Goal: Browse casually

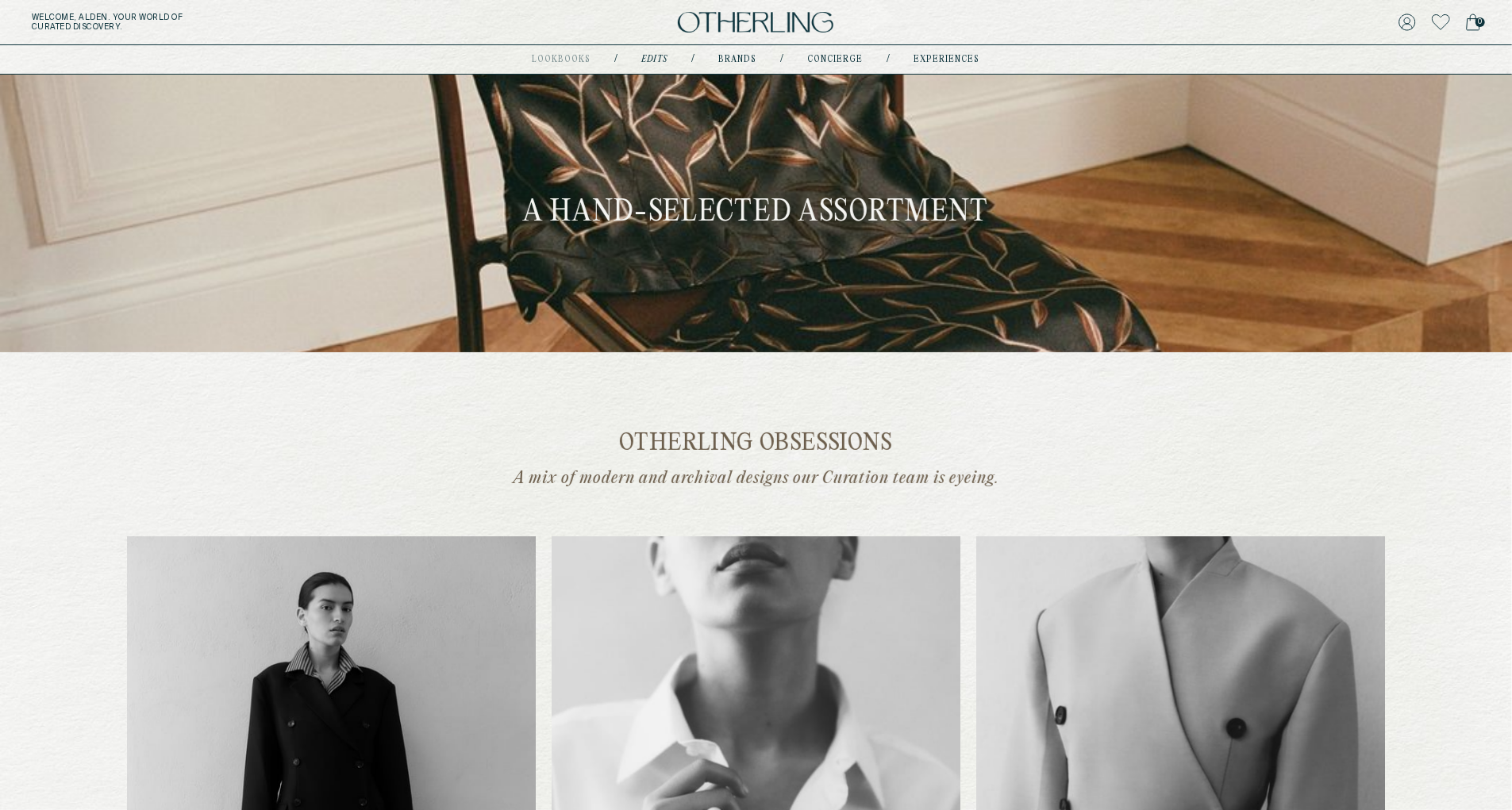
click at [754, 10] on div "Welcome, Alden . Your world of curated discovery. 0" at bounding box center [756, 22] width 1512 height 45
click at [718, 26] on img at bounding box center [755, 22] width 155 height 22
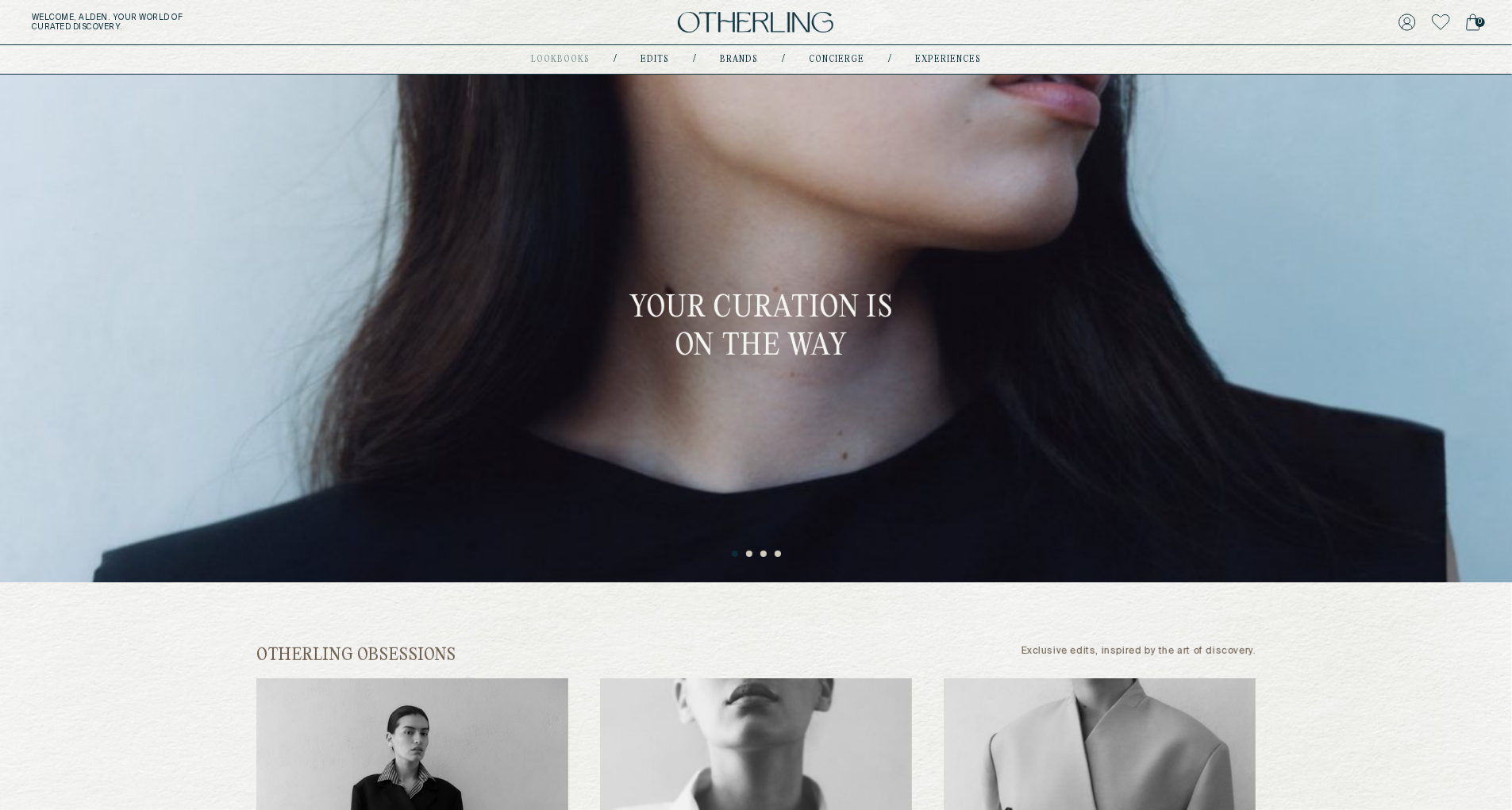
click at [746, 559] on button "2" at bounding box center [750, 555] width 8 height 8
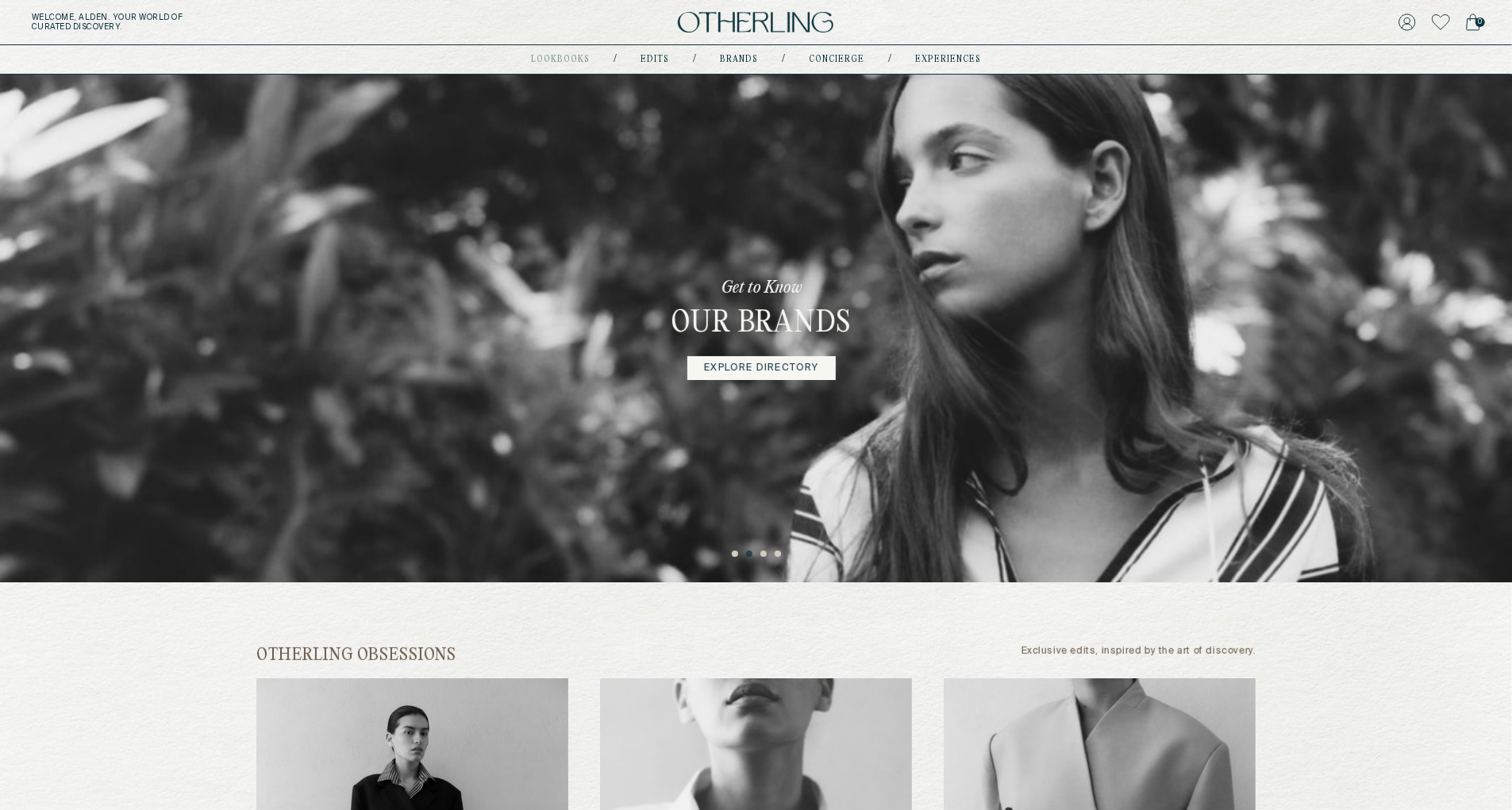
click at [759, 559] on ul "1 2 3 4" at bounding box center [756, 551] width 1512 height 19
click at [768, 559] on ul "1 2 3 4" at bounding box center [756, 551] width 1512 height 19
click at [761, 552] on button "3" at bounding box center [764, 555] width 8 height 8
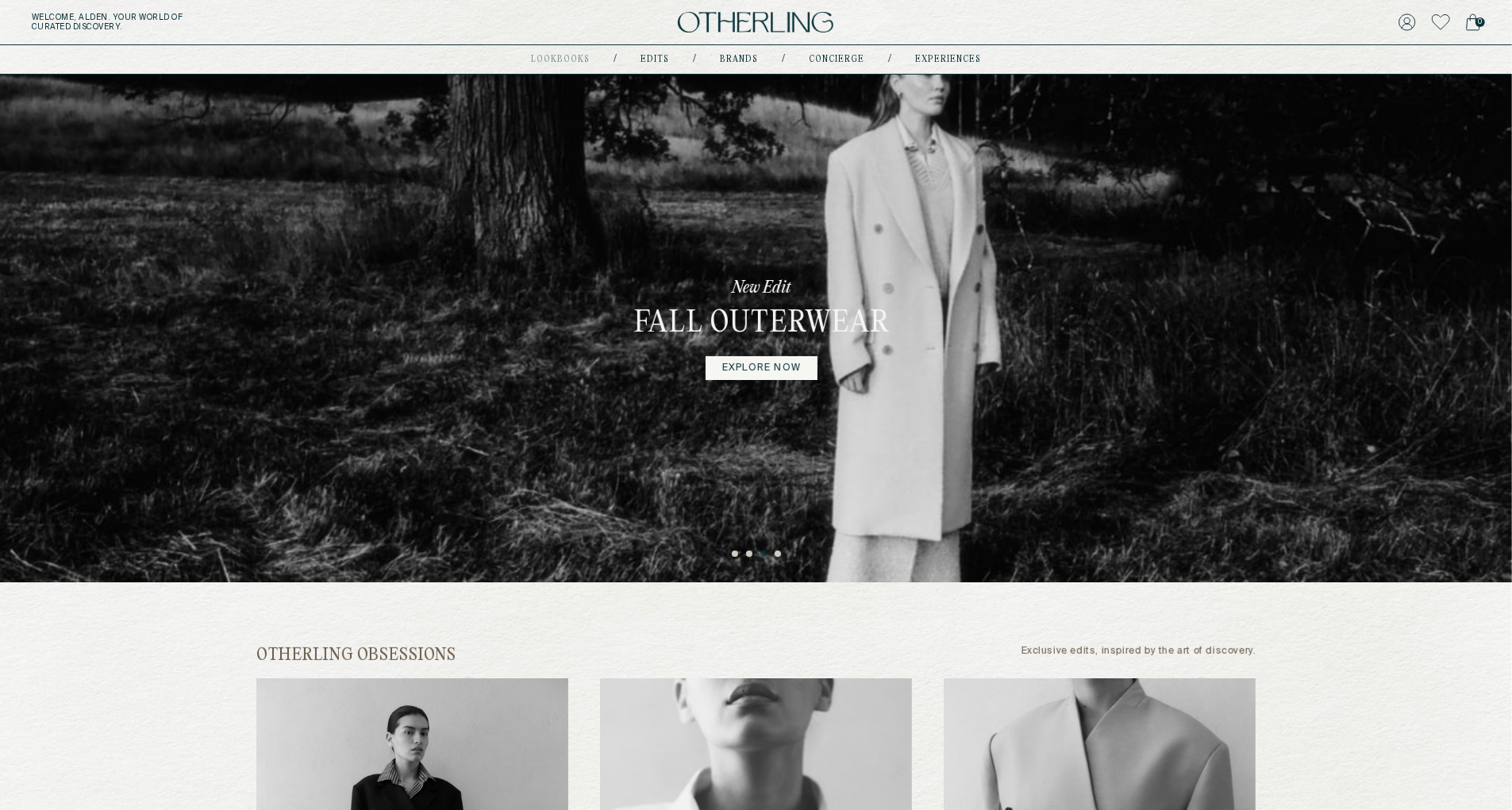
click at [775, 551] on button "4" at bounding box center [778, 555] width 8 height 8
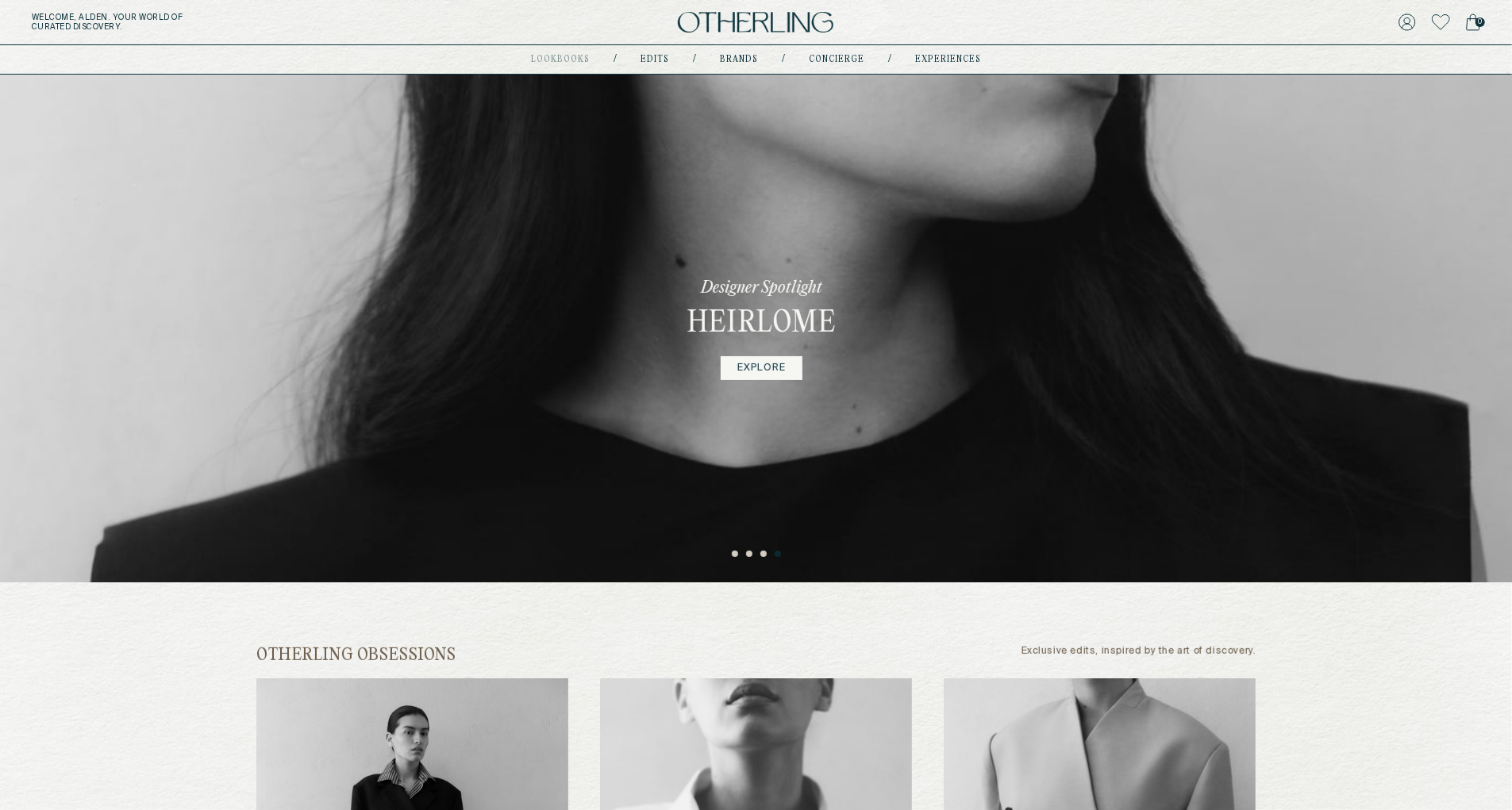
click at [781, 557] on button "4" at bounding box center [778, 555] width 8 height 8
click at [718, 559] on ul "1 2 3 4" at bounding box center [756, 551] width 1512 height 19
click at [735, 559] on ul "1 2 3 4" at bounding box center [756, 551] width 1512 height 19
click at [734, 556] on button "1" at bounding box center [736, 555] width 8 height 8
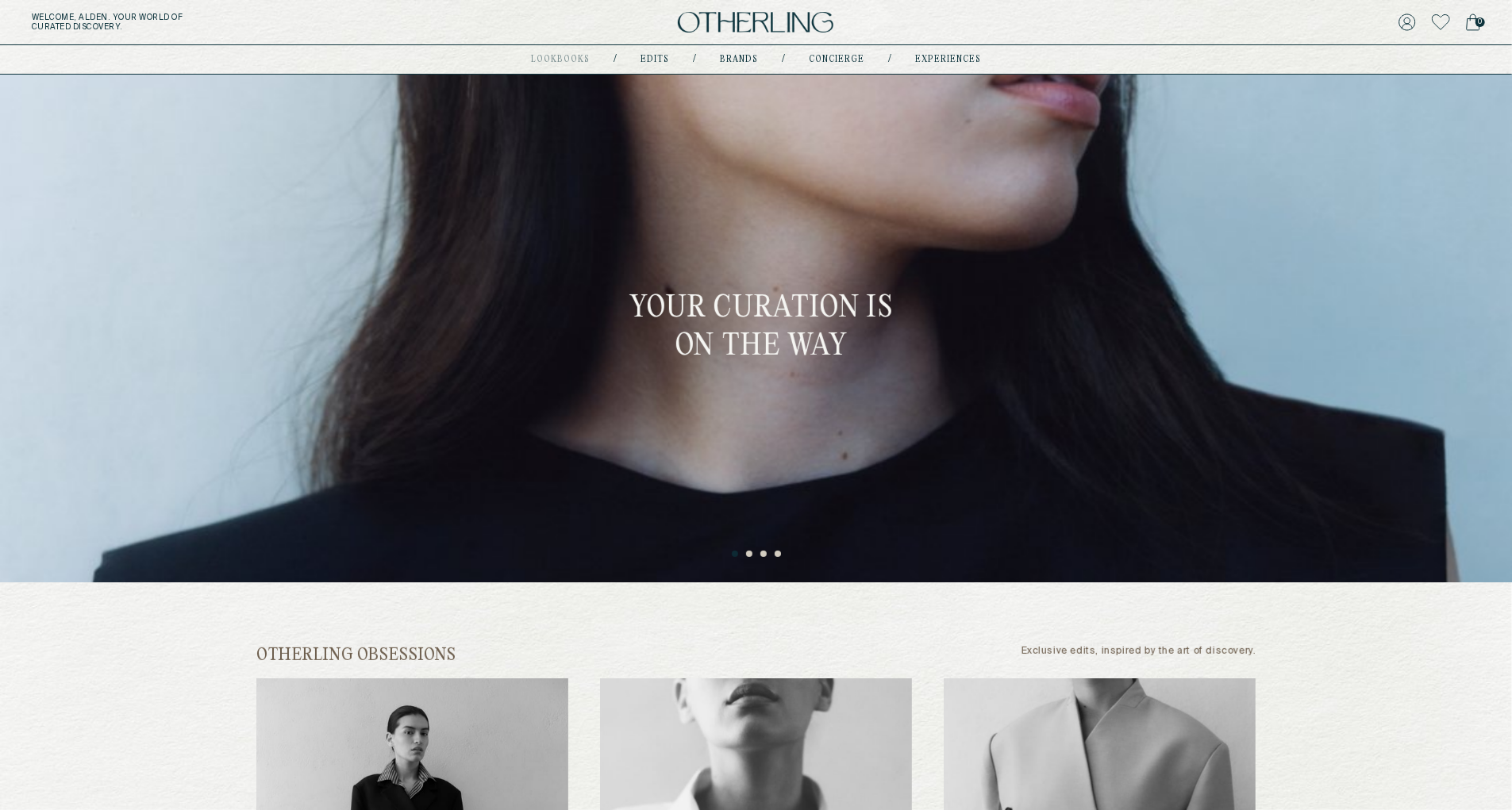
click at [747, 558] on button "2" at bounding box center [750, 555] width 8 height 8
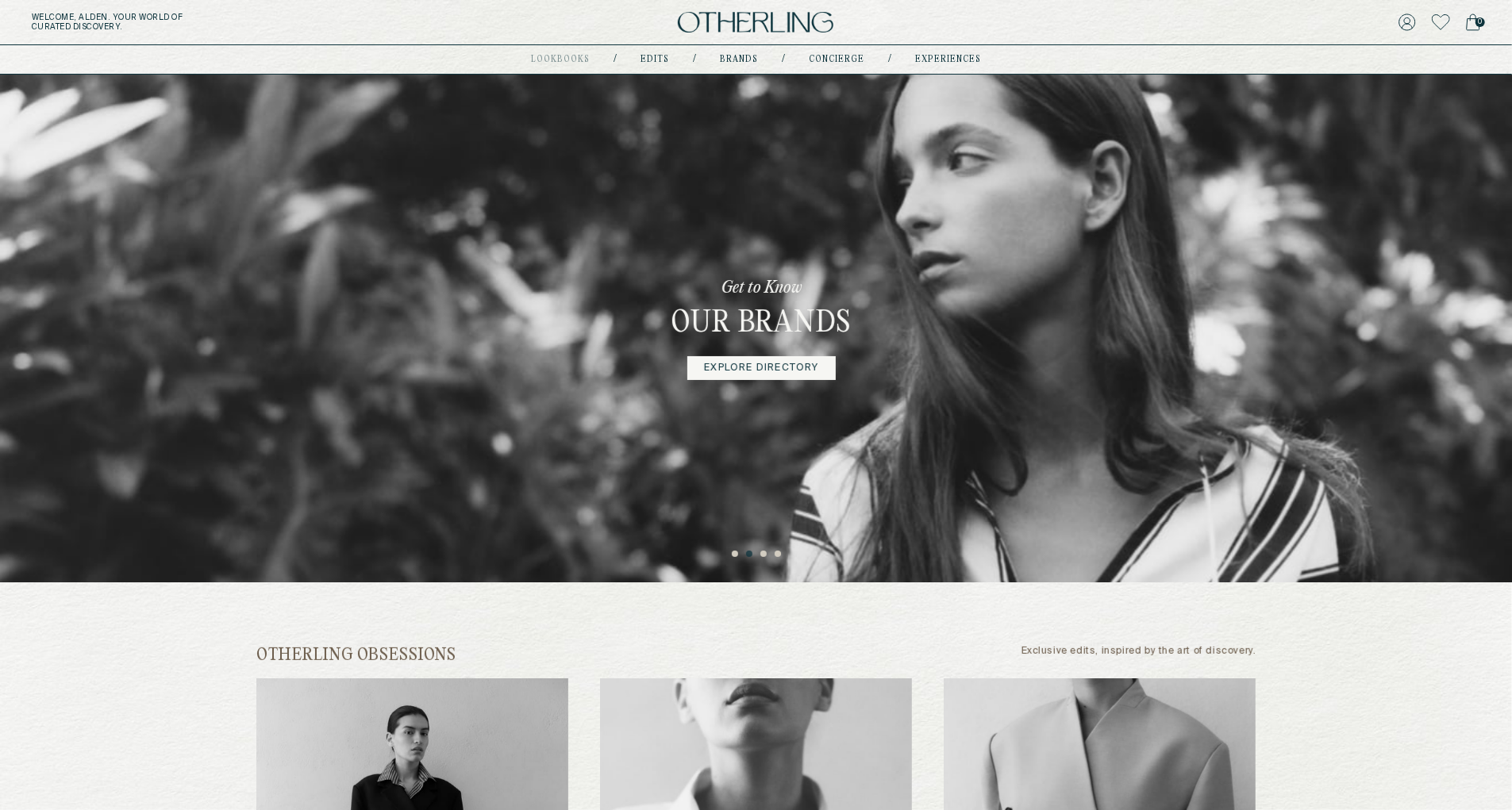
click at [738, 558] on button "1" at bounding box center [736, 555] width 8 height 8
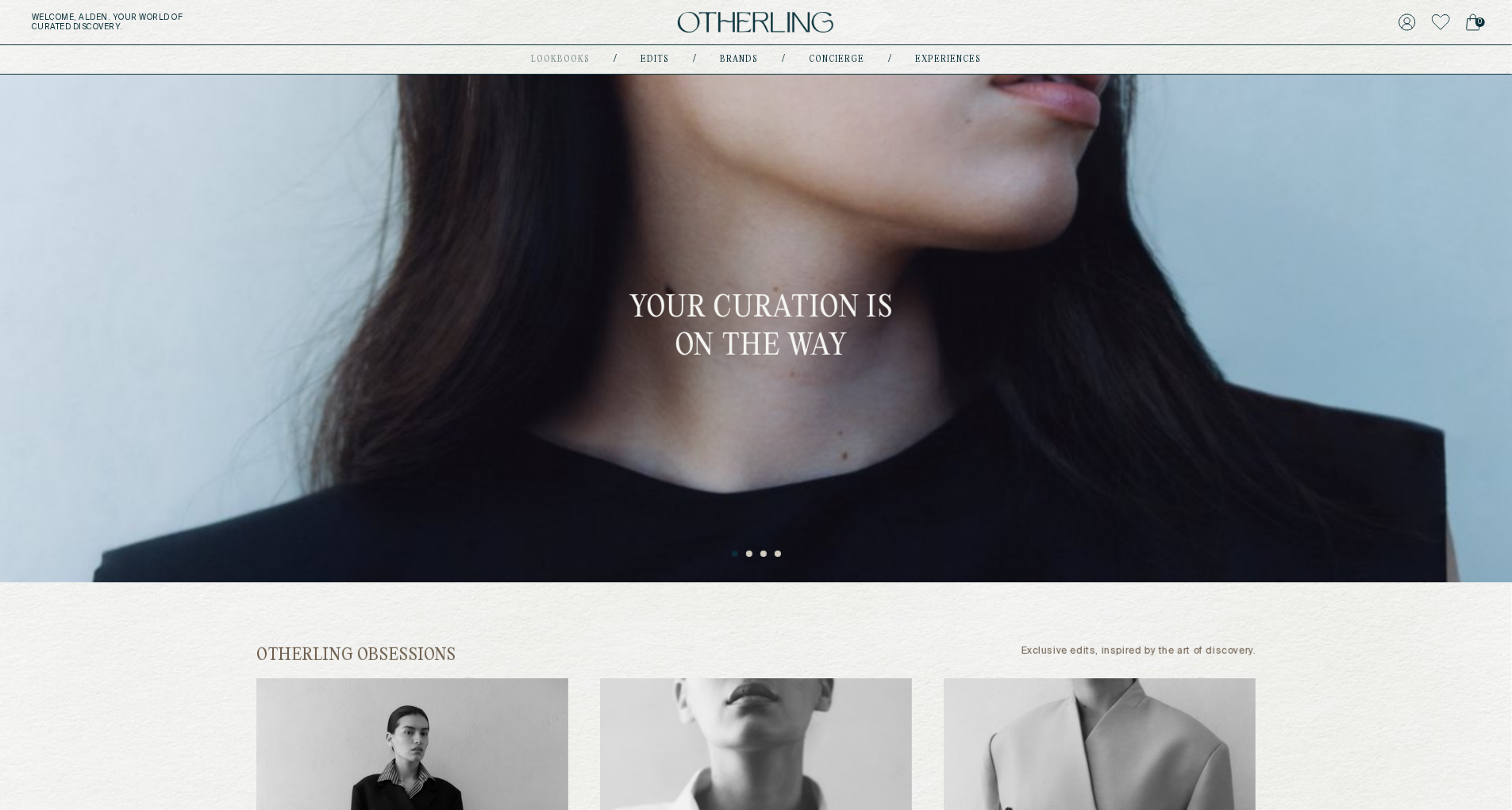
click at [753, 558] on button "2" at bounding box center [750, 555] width 8 height 8
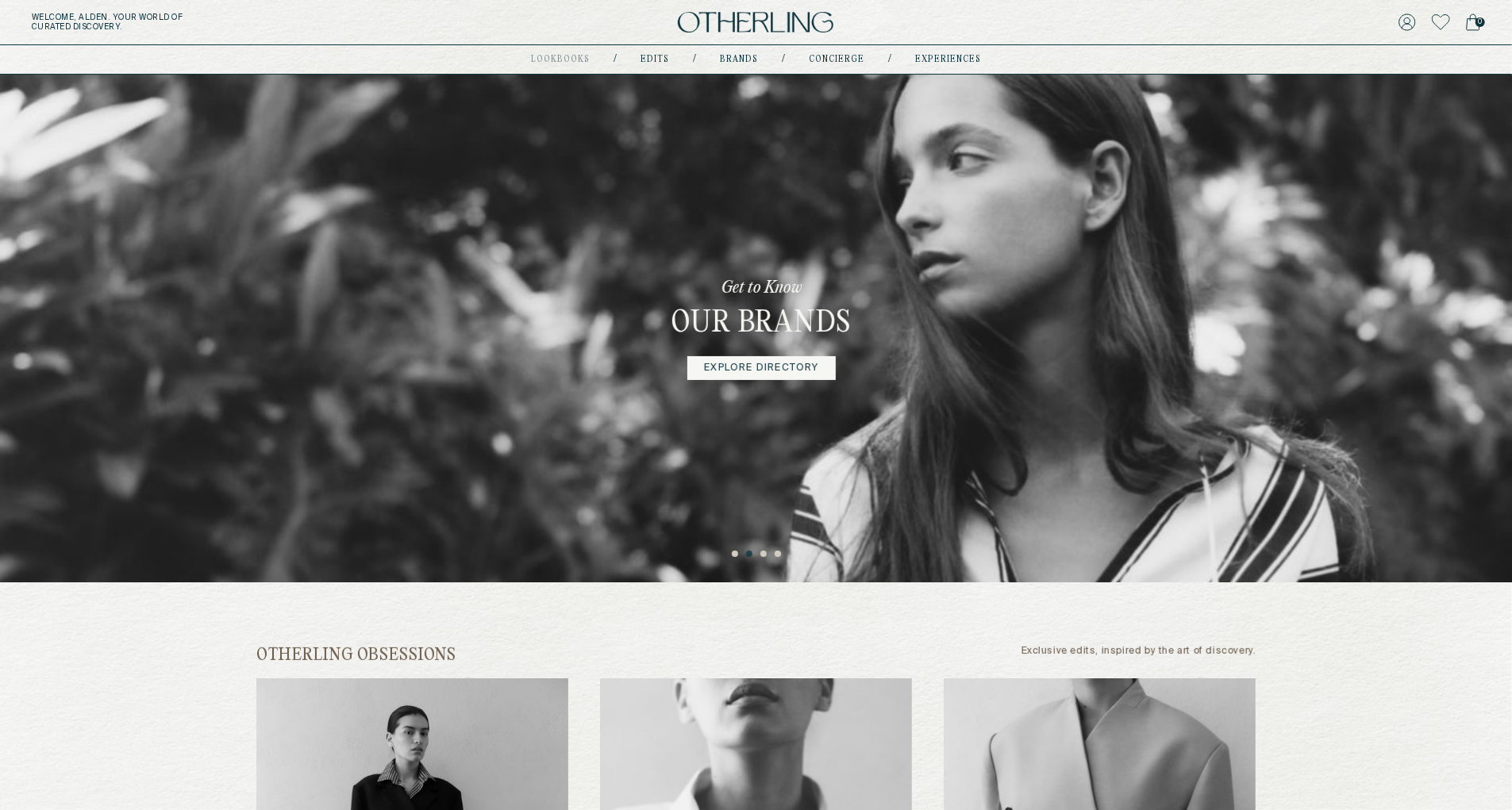
click at [764, 557] on button "3" at bounding box center [764, 555] width 8 height 8
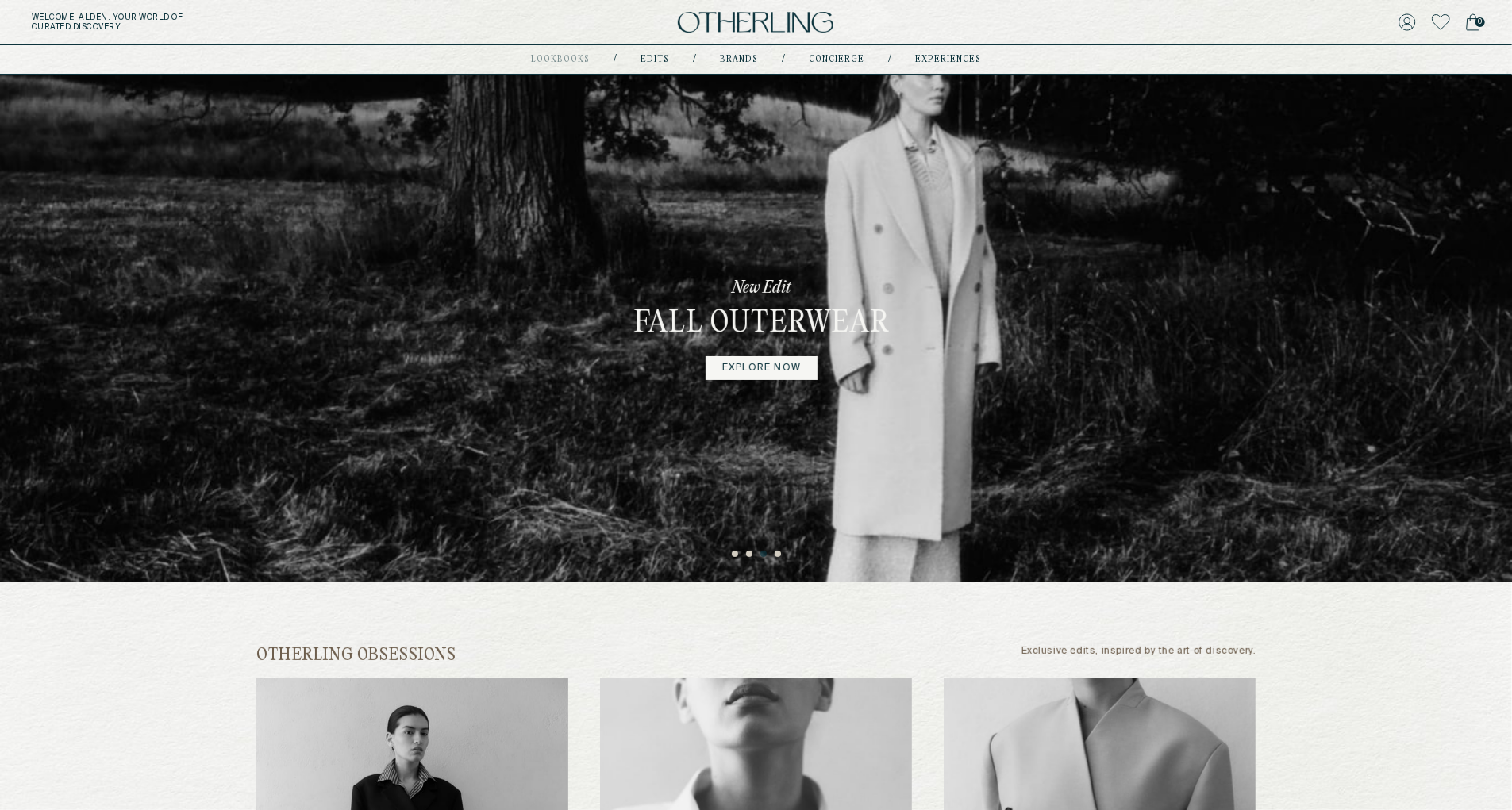
click at [785, 555] on ul "1 2 3 4" at bounding box center [756, 551] width 1512 height 19
click at [779, 555] on button "4" at bounding box center [778, 555] width 8 height 8
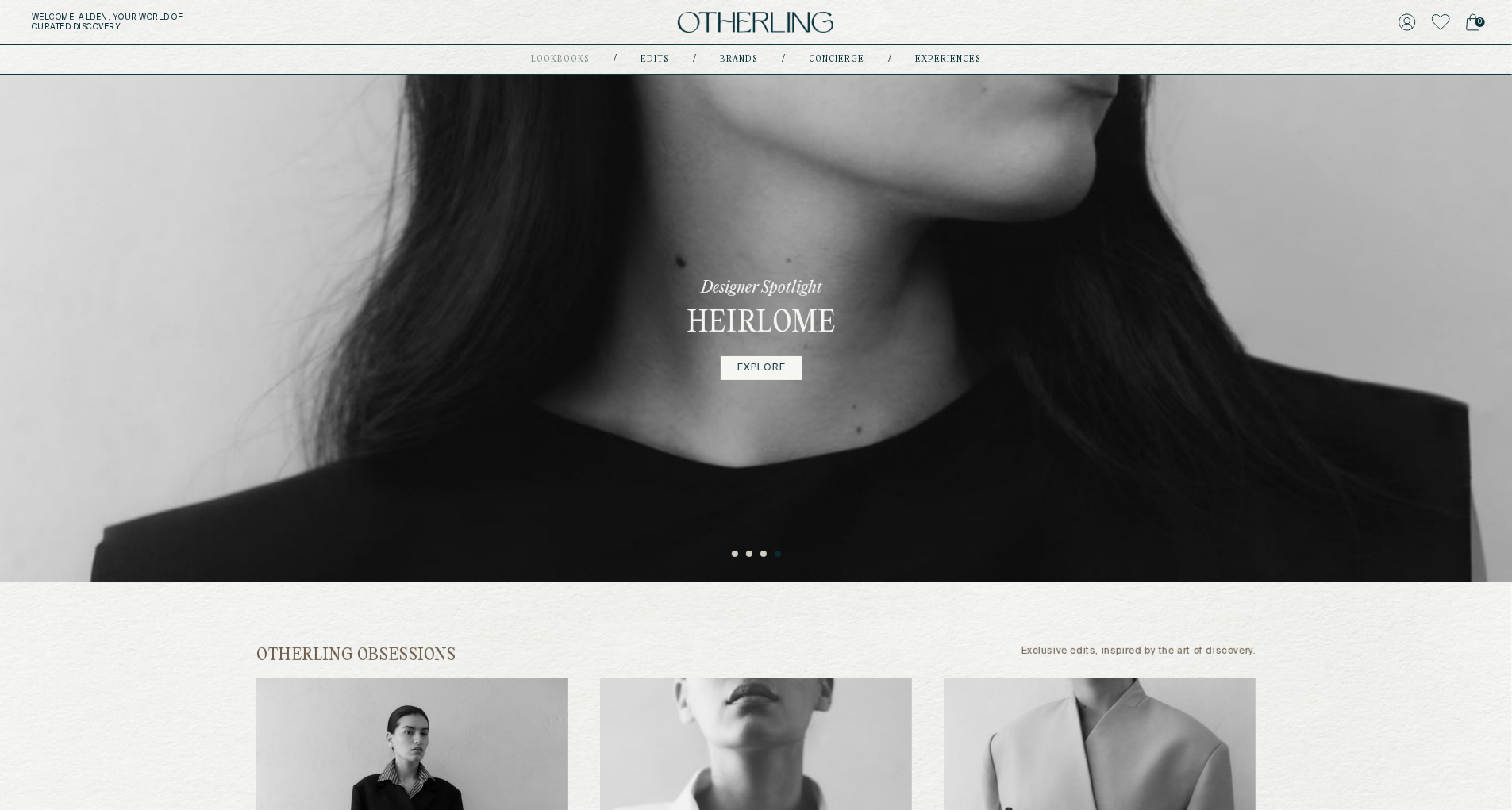
click at [738, 555] on button "1" at bounding box center [736, 555] width 8 height 8
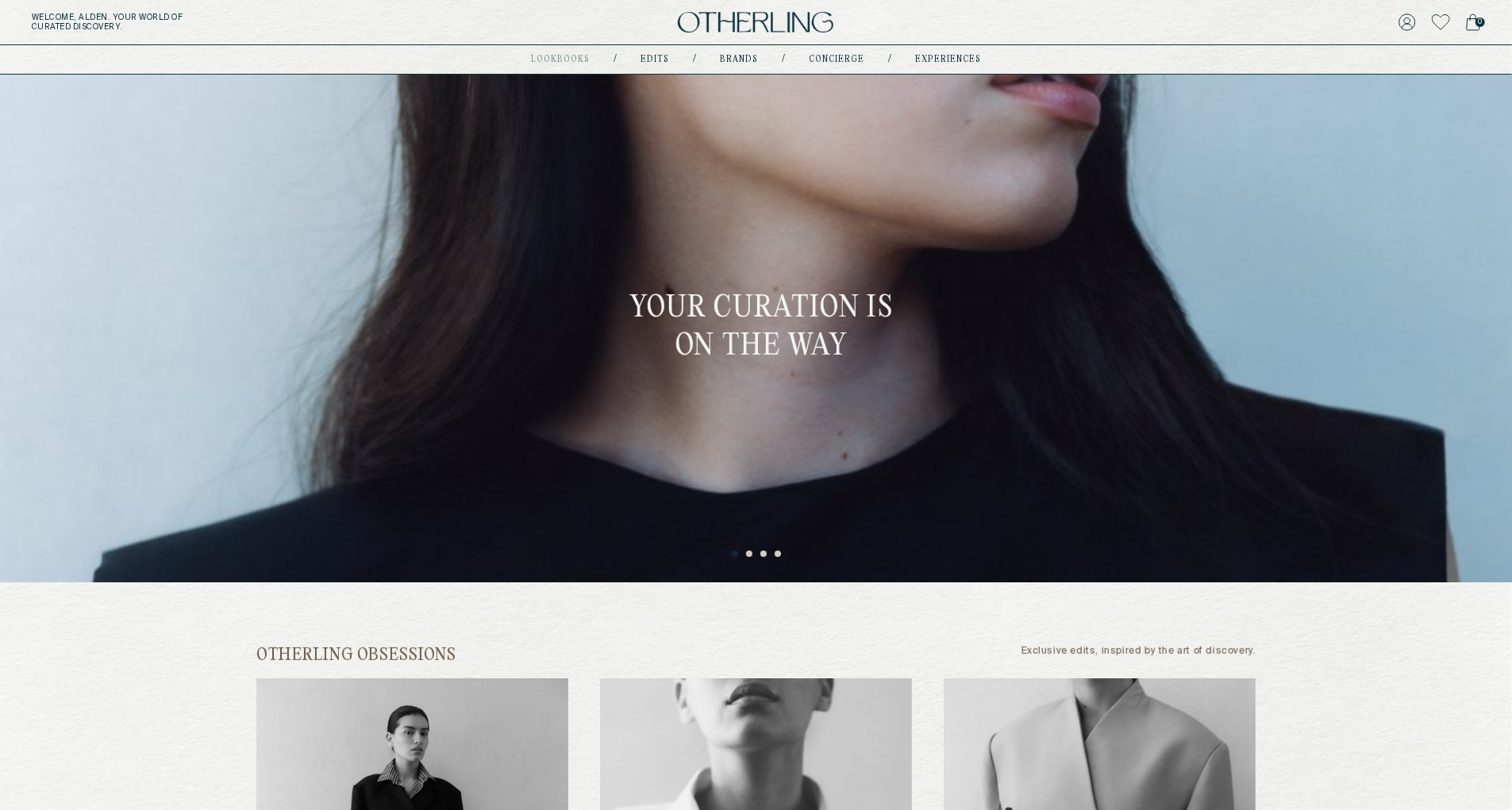
click at [746, 555] on button "2" at bounding box center [750, 555] width 8 height 8
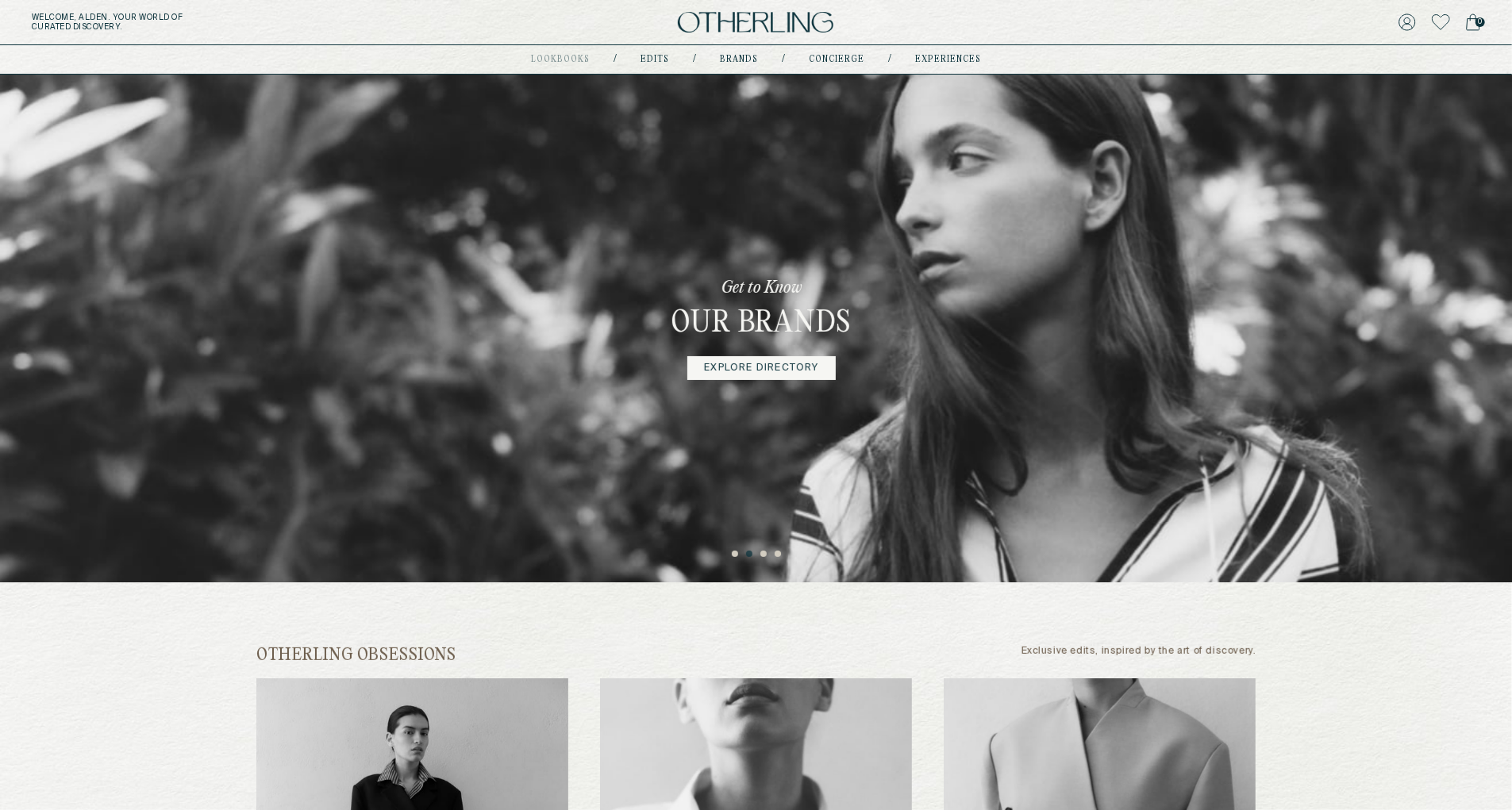
click at [763, 555] on button "3" at bounding box center [764, 555] width 8 height 8
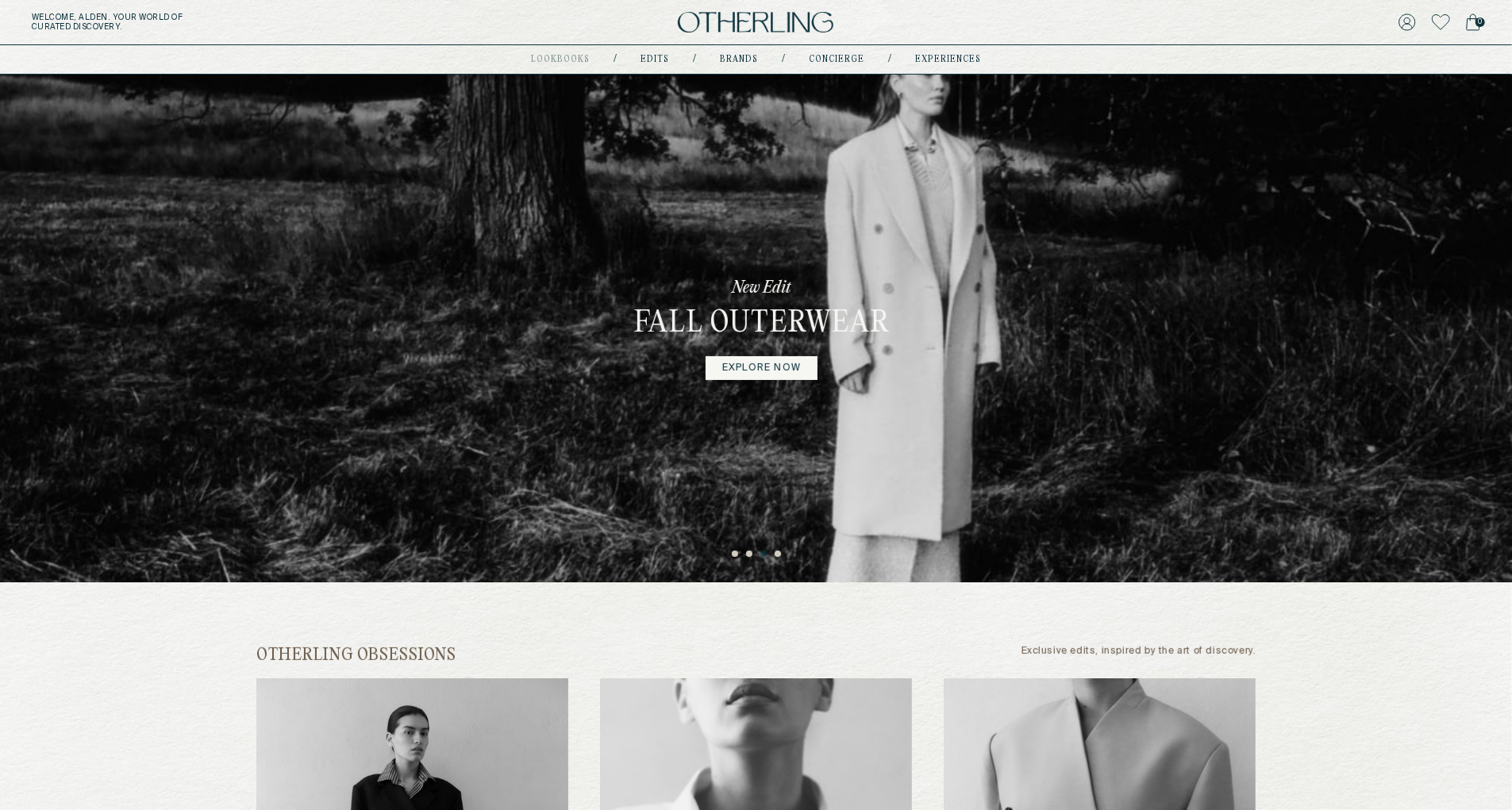
click at [781, 555] on button "4" at bounding box center [778, 555] width 8 height 8
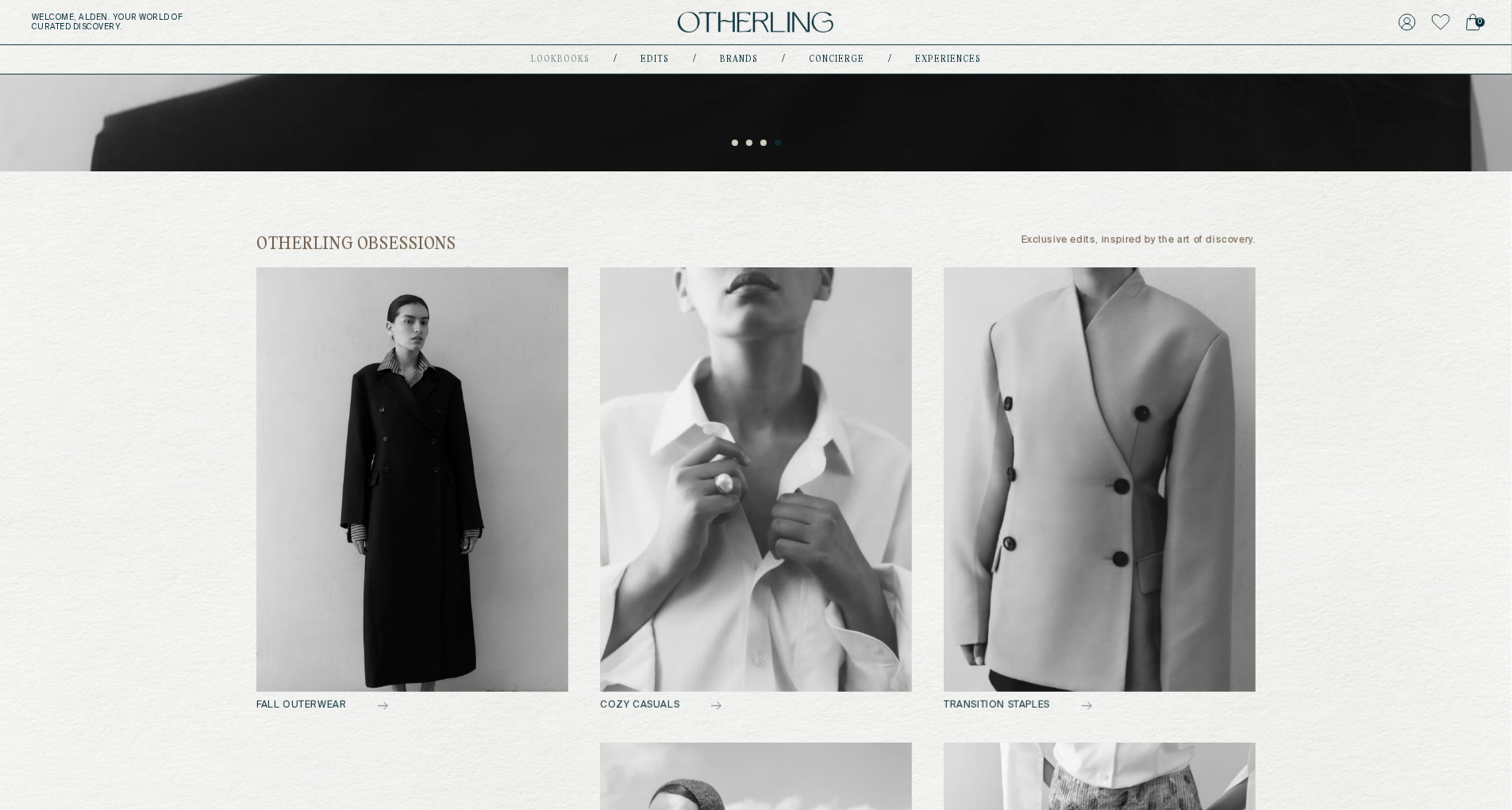
scroll to position [454, 0]
